Goal: Check status: Check status

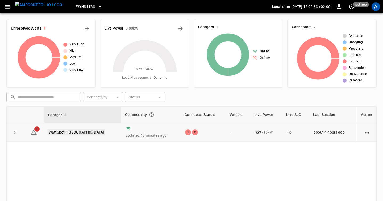
click at [80, 133] on link "WattSpot - [GEOGRAPHIC_DATA]" at bounding box center [77, 132] width 58 height 6
click at [33, 131] on icon at bounding box center [34, 131] width 6 height 5
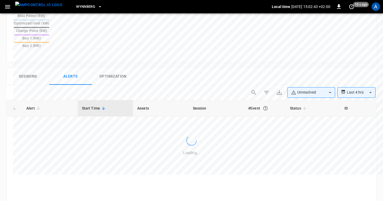
scroll to position [254, 0]
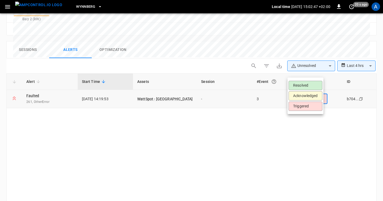
click at [234, 111] on div at bounding box center [191, 100] width 383 height 201
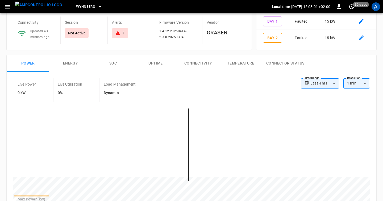
scroll to position [0, 0]
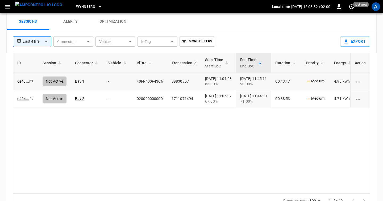
scroll to position [248, 0]
